Goal: Check status: Check status

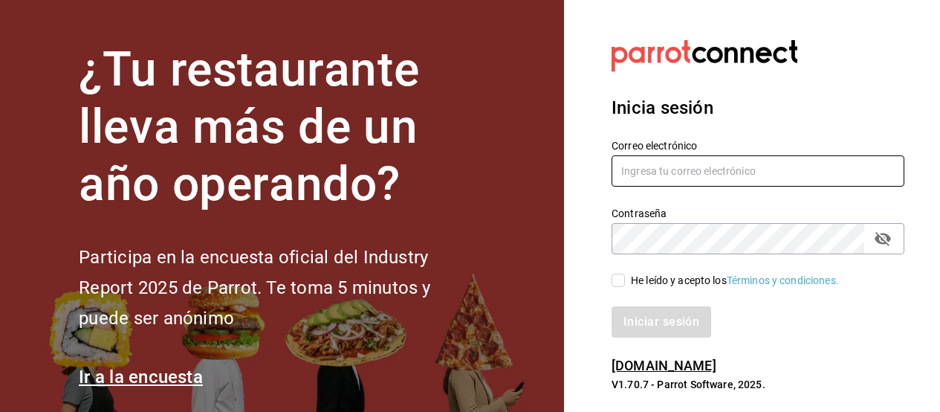
click at [652, 170] on input "text" at bounding box center [757, 170] width 293 height 31
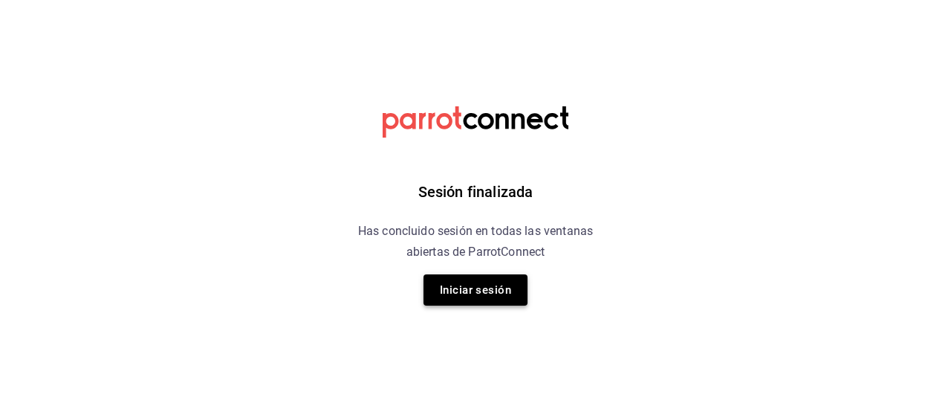
click at [471, 297] on button "Iniciar sesión" at bounding box center [475, 289] width 104 height 31
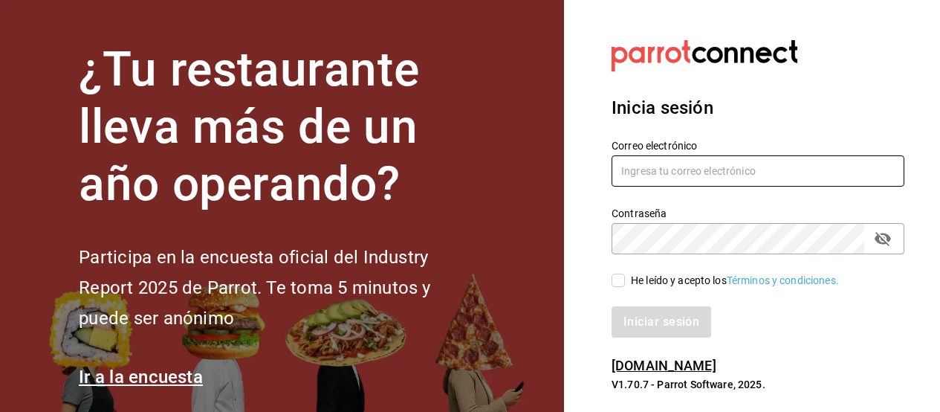
click at [630, 174] on input "text" at bounding box center [757, 170] width 293 height 31
paste input "entrenamiento cuántico."
type input "entrenamiento cuántico."
drag, startPoint x: 602, startPoint y: 160, endPoint x: 592, endPoint y: 163, distance: 10.1
click at [580, 159] on section "Datos incorrectos. Verifica que tu Correo o Contraseña estén bien escritos. Ini…" at bounding box center [752, 216] width 376 height 432
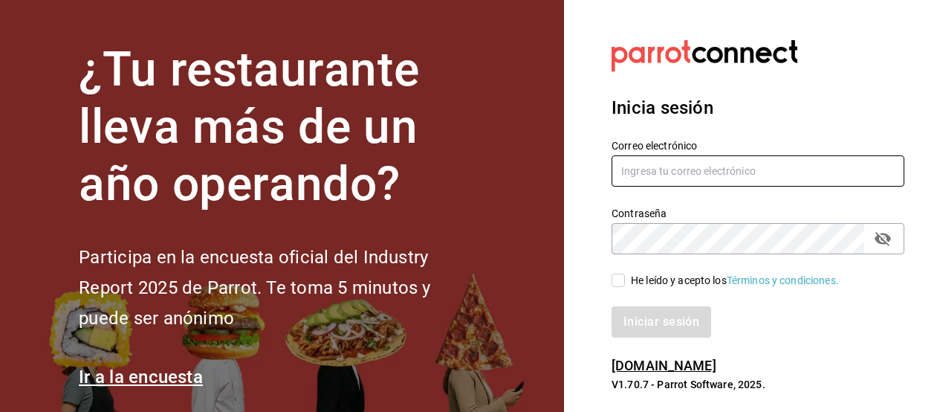
click at [633, 171] on input "text" at bounding box center [757, 170] width 293 height 31
paste input "entrenamiento cuántico."
drag, startPoint x: 752, startPoint y: 165, endPoint x: 577, endPoint y: 147, distance: 176.2
click at [577, 147] on section "Datos incorrectos. Verifica que tu Correo o Contraseña estén bien escritos. Ini…" at bounding box center [752, 216] width 376 height 432
drag, startPoint x: 759, startPoint y: 173, endPoint x: 556, endPoint y: 168, distance: 203.6
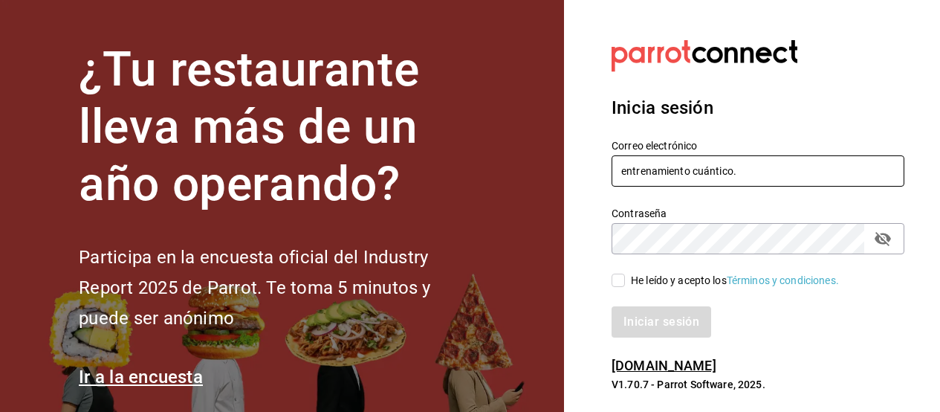
click at [556, 168] on div "¿Tu restaurante lleva más de un año operando? Participa en la encuesta oficial …" at bounding box center [470, 206] width 940 height 412
paste input "kevincucalon@gmail.com"
type input "kevincucalon@gmail.com"
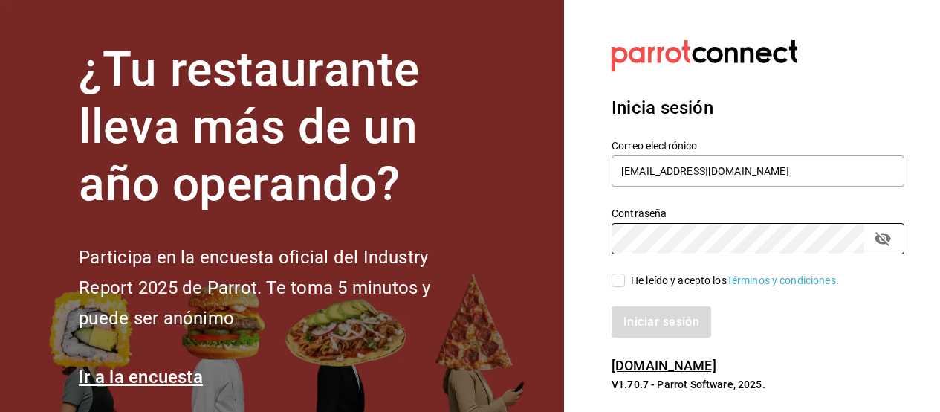
click at [619, 277] on input "He leído y acepto los Términos y condiciones." at bounding box center [617, 279] width 13 height 13
checkbox input "true"
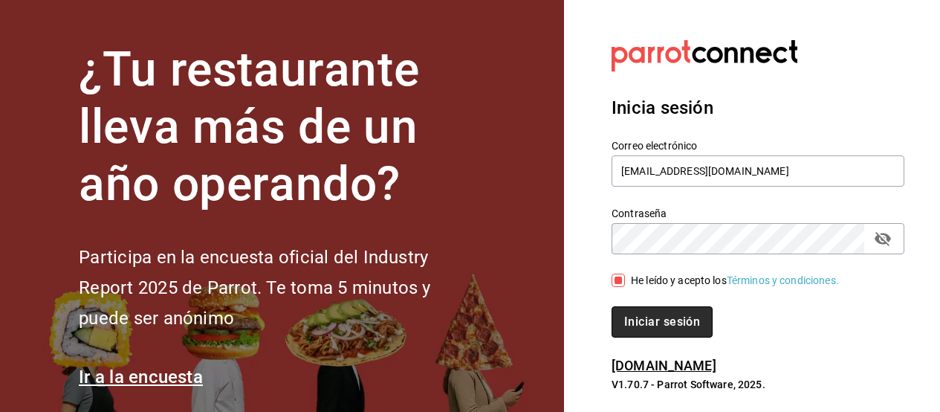
click at [687, 316] on button "Iniciar sesión" at bounding box center [661, 321] width 101 height 31
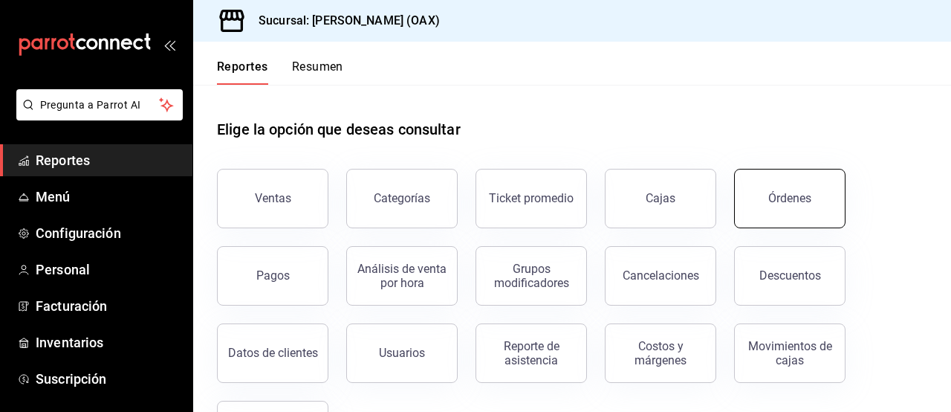
click at [779, 204] on button "Órdenes" at bounding box center [789, 198] width 111 height 59
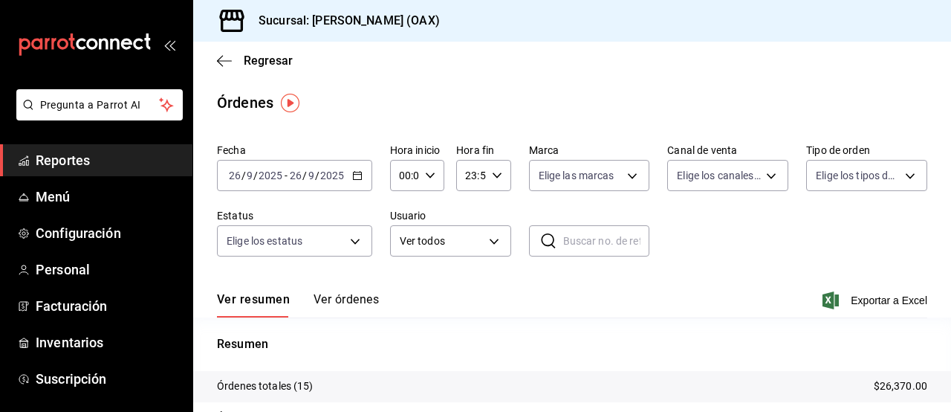
click at [78, 164] on span "Reportes" at bounding box center [108, 160] width 145 height 20
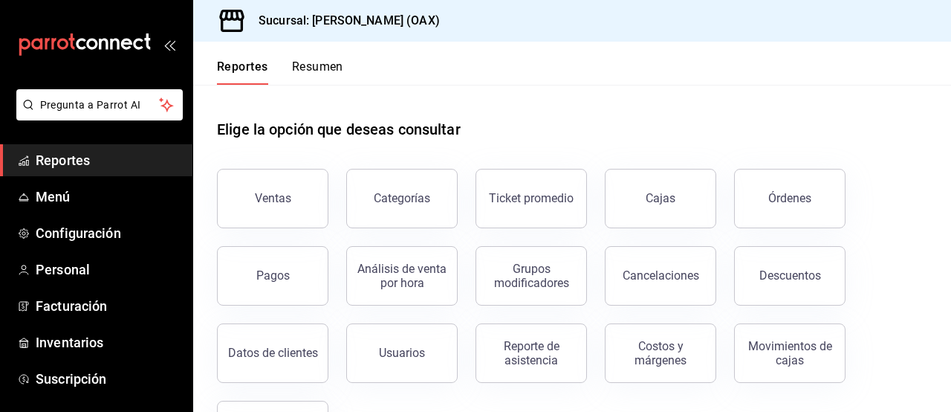
scroll to position [149, 0]
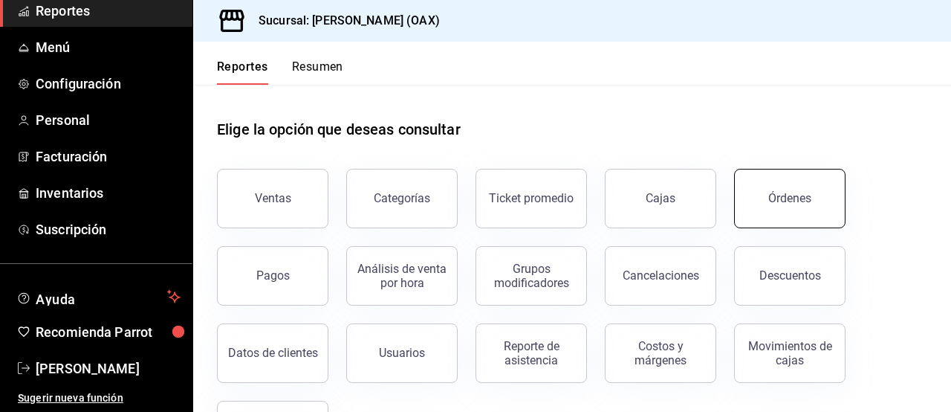
click at [789, 206] on button "Órdenes" at bounding box center [789, 198] width 111 height 59
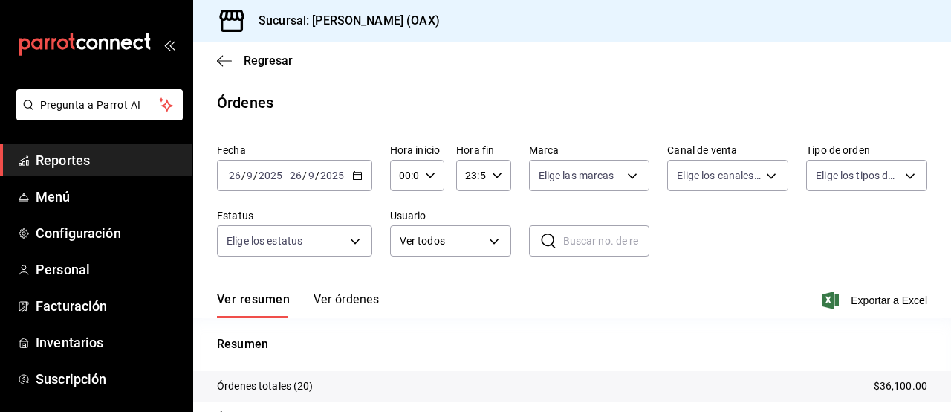
click at [938, 85] on main "Regresar Órdenes Fecha 2025-09-26 26 / 9 / 2025 - 2025-09-26 26 / 9 / 2025 Hora…" at bounding box center [572, 313] width 758 height 542
